Goal: Task Accomplishment & Management: Complete application form

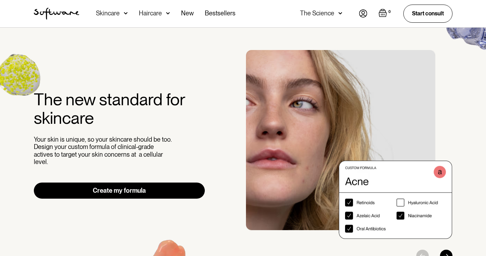
click at [363, 15] on img at bounding box center [363, 13] width 8 height 8
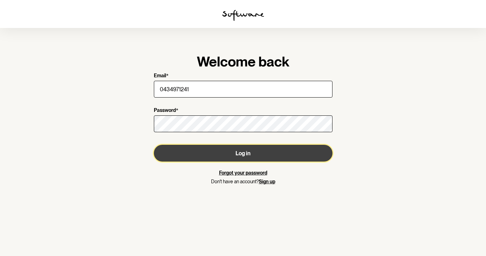
click at [230, 155] on button "Log in" at bounding box center [243, 153] width 179 height 17
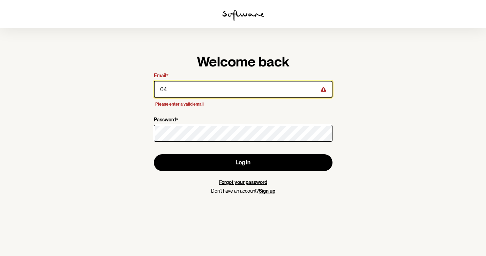
type input "0"
type input "[PERSON_NAME][EMAIL_ADDRESS][PERSON_NAME][PERSON_NAME][DOMAIN_NAME]"
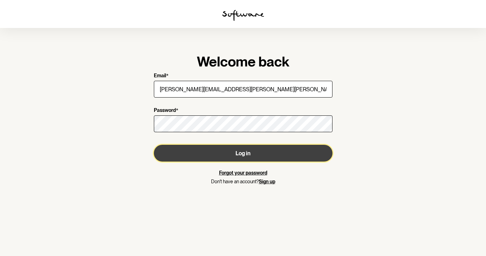
click at [249, 155] on button "Log in" at bounding box center [243, 153] width 179 height 17
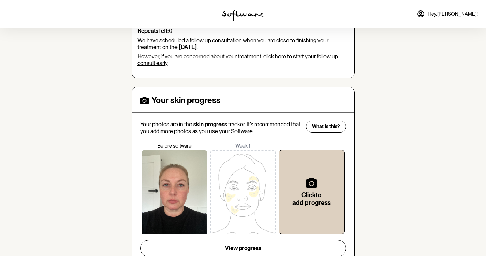
scroll to position [119, 0]
click at [162, 181] on div at bounding box center [175, 192] width 66 height 84
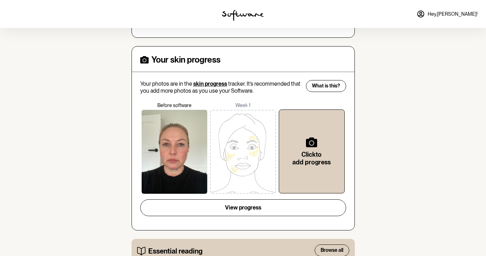
scroll to position [0, 0]
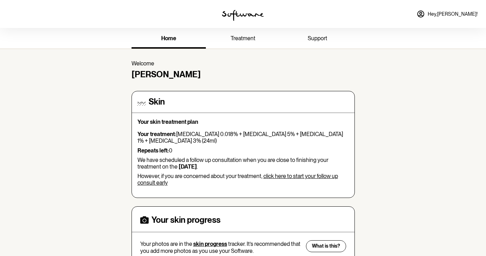
click at [196, 167] on b "[DATE]" at bounding box center [188, 166] width 18 height 7
click at [256, 36] on link "treatment" at bounding box center [243, 38] width 74 height 19
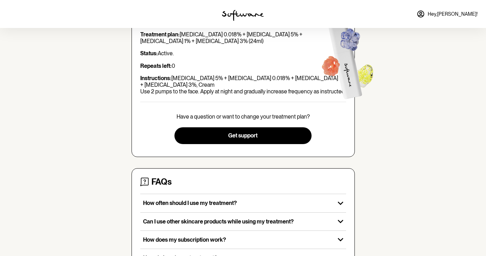
scroll to position [92, 0]
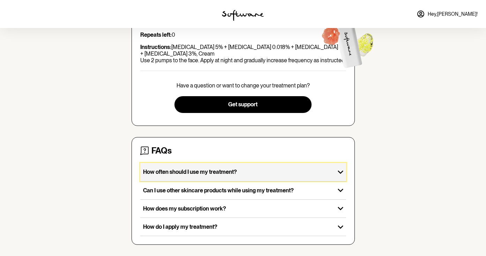
click at [259, 177] on div "How often should I use my treatment?" at bounding box center [237, 172] width 195 height 18
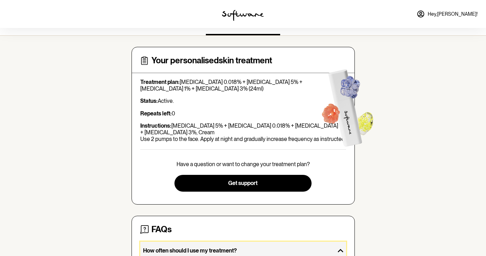
scroll to position [0, 0]
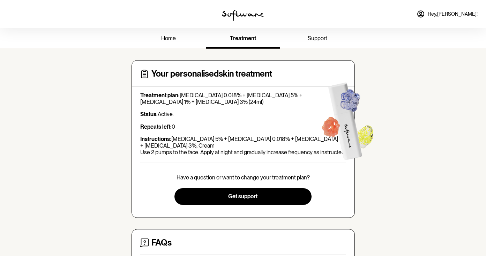
click at [319, 35] on span "support" at bounding box center [318, 38] width 20 height 7
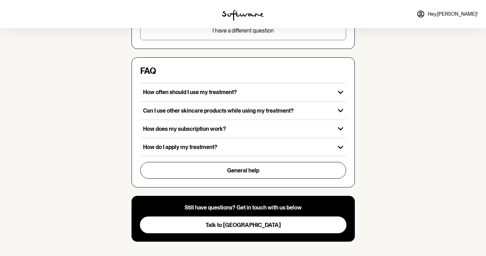
scroll to position [196, 0]
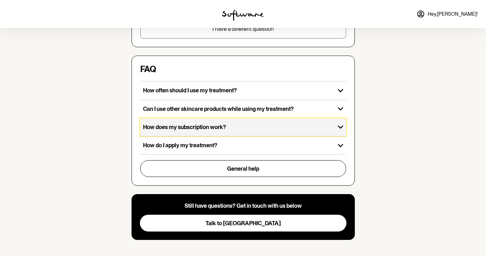
click at [282, 121] on div "How does my subscription work?" at bounding box center [237, 127] width 195 height 18
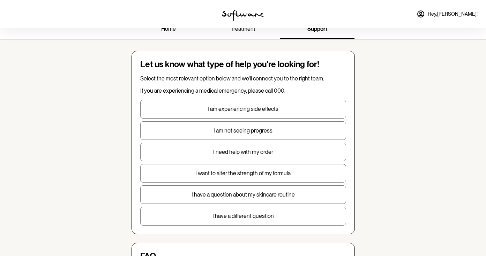
scroll to position [0, 0]
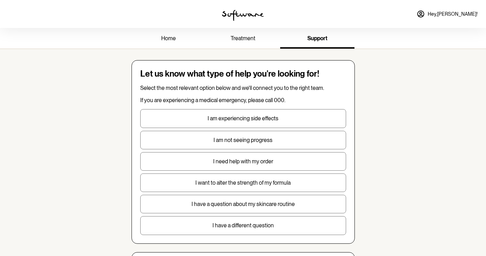
click at [237, 39] on span "treatment" at bounding box center [243, 38] width 25 height 7
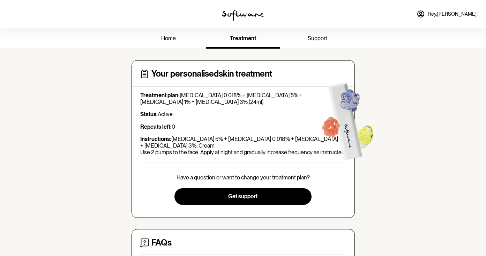
click at [173, 39] on span "home" at bounding box center [168, 38] width 15 height 7
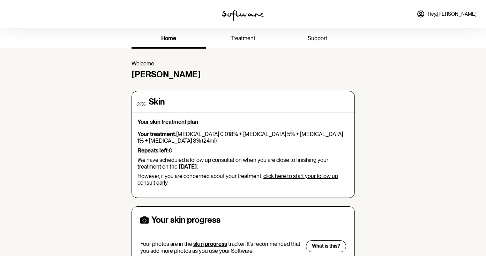
click at [187, 169] on b "[DATE]" at bounding box center [188, 166] width 18 height 7
click at [301, 179] on link "click here to start your follow up consult early" at bounding box center [238, 178] width 201 height 13
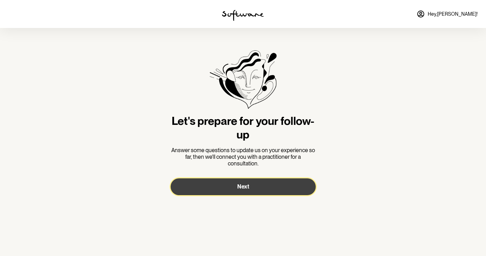
click at [286, 189] on button "Next" at bounding box center [243, 186] width 145 height 17
